Goal: Find specific page/section: Find specific page/section

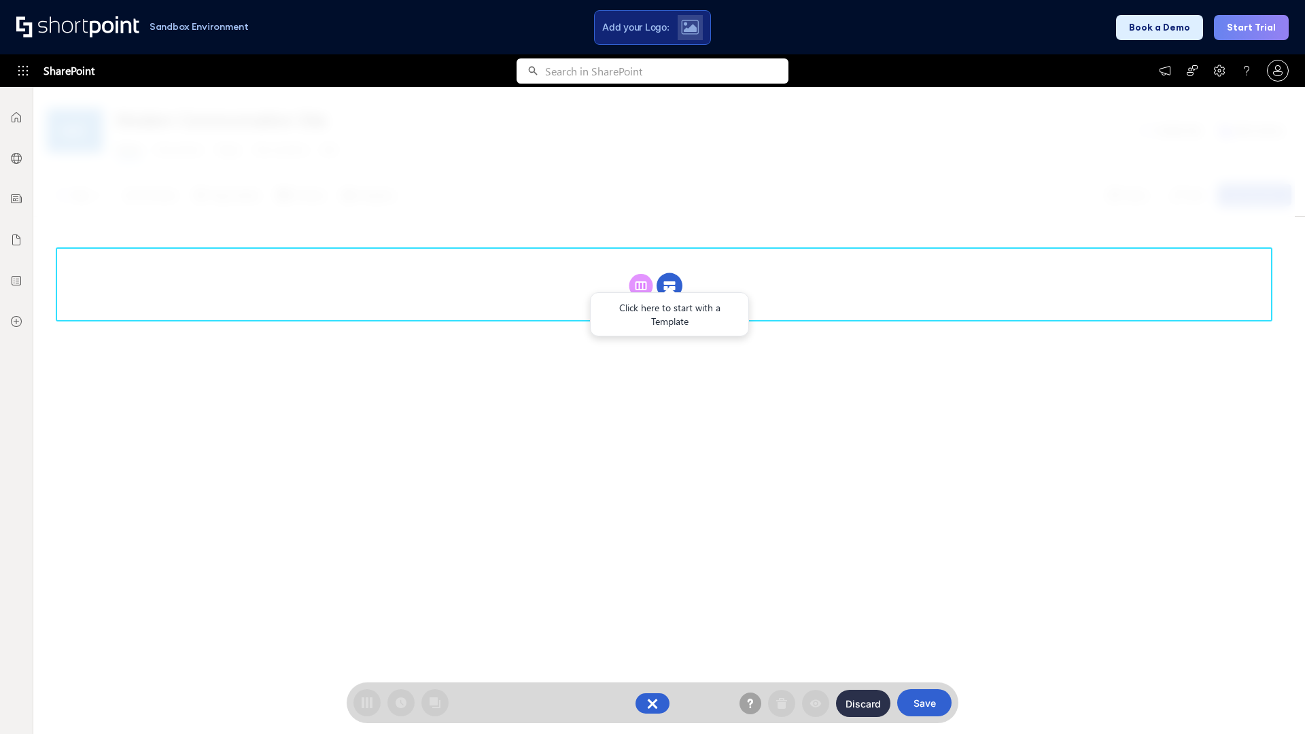
click at [669, 285] on circle at bounding box center [670, 286] width 26 height 26
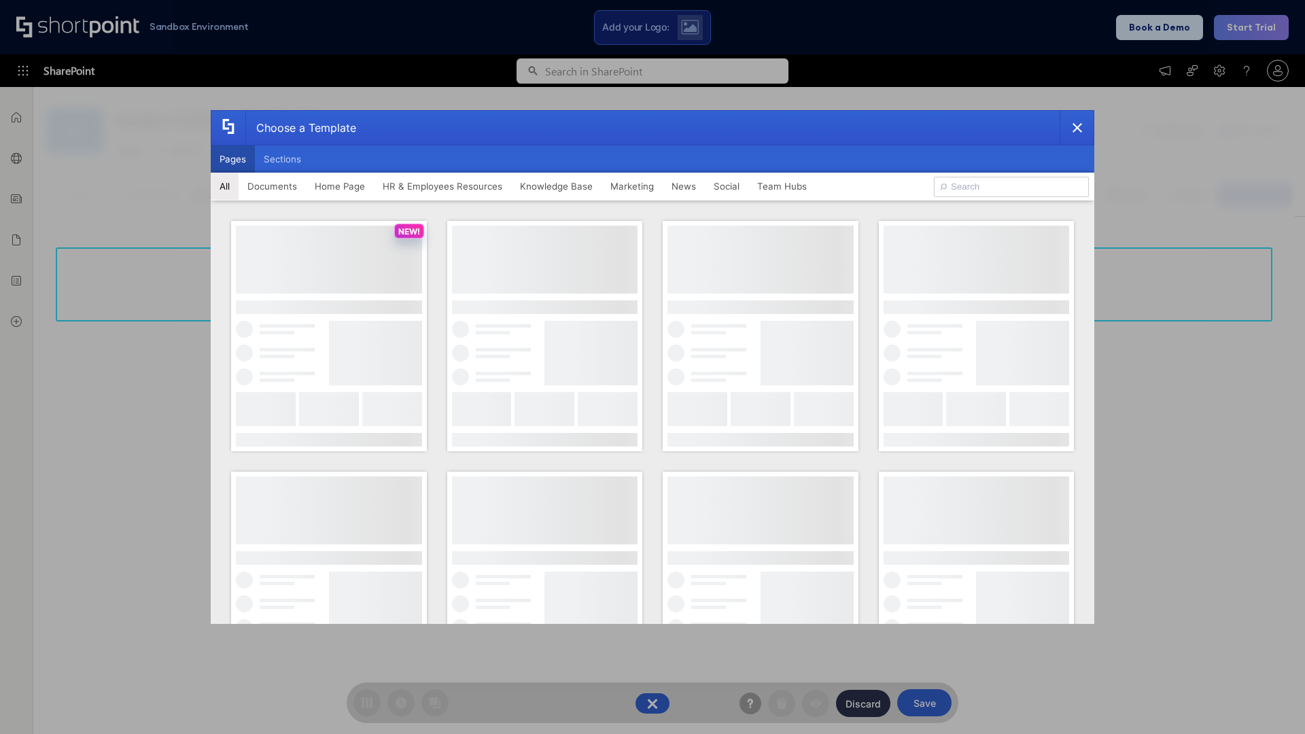
click at [232, 159] on button "Pages" at bounding box center [233, 158] width 44 height 27
type input "Intranet Layout 3"
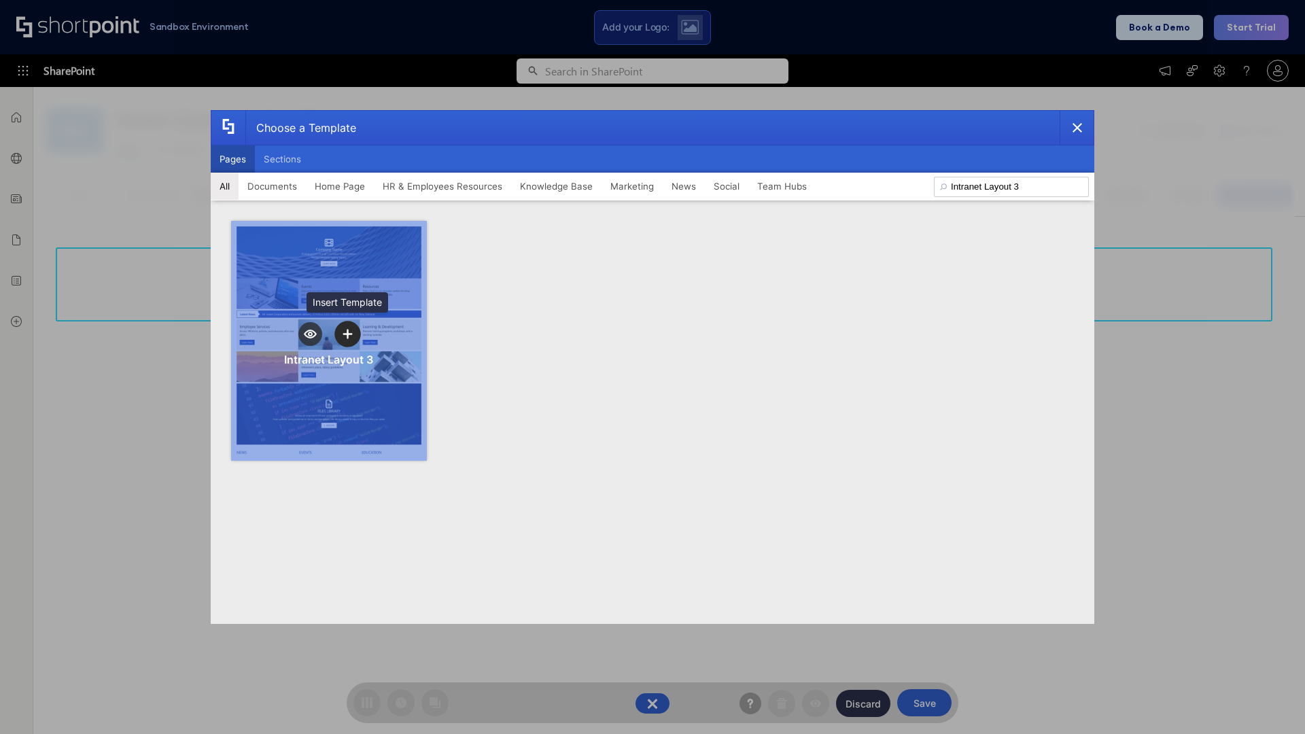
click at [347, 334] on icon "template selector" at bounding box center [348, 334] width 10 height 10
